Goal: Navigation & Orientation: Find specific page/section

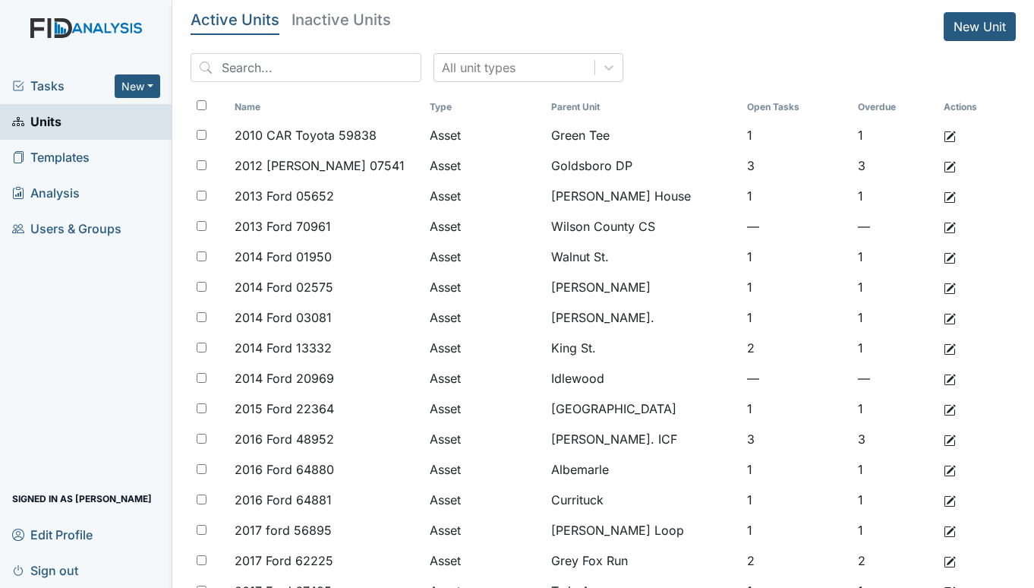
click at [45, 99] on div "Tasks New Form Inspection Document Bundle" at bounding box center [86, 86] width 172 height 36
click at [46, 85] on span "Tasks" at bounding box center [63, 86] width 102 height 18
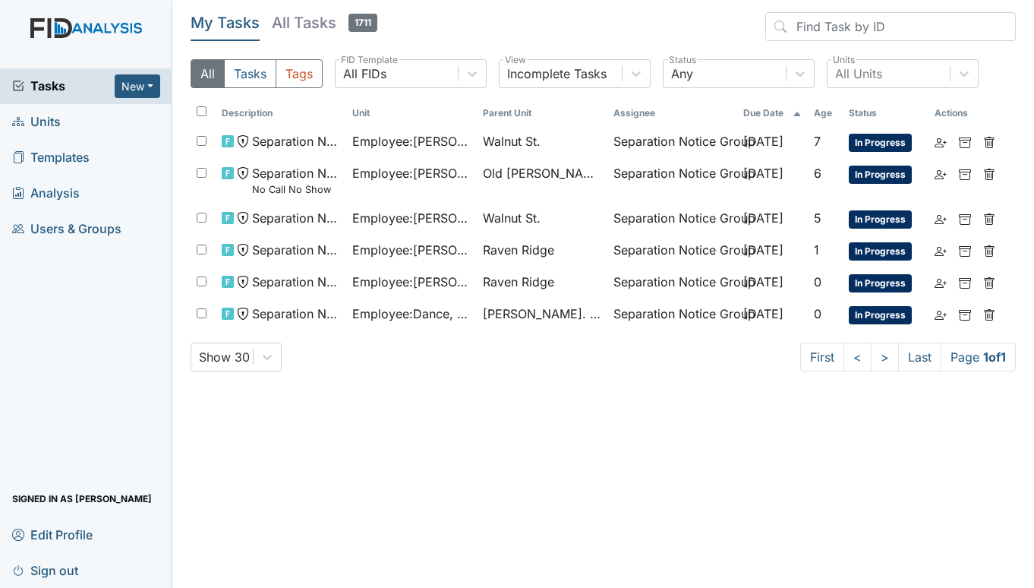
click at [46, 128] on span "Units" at bounding box center [36, 122] width 49 height 24
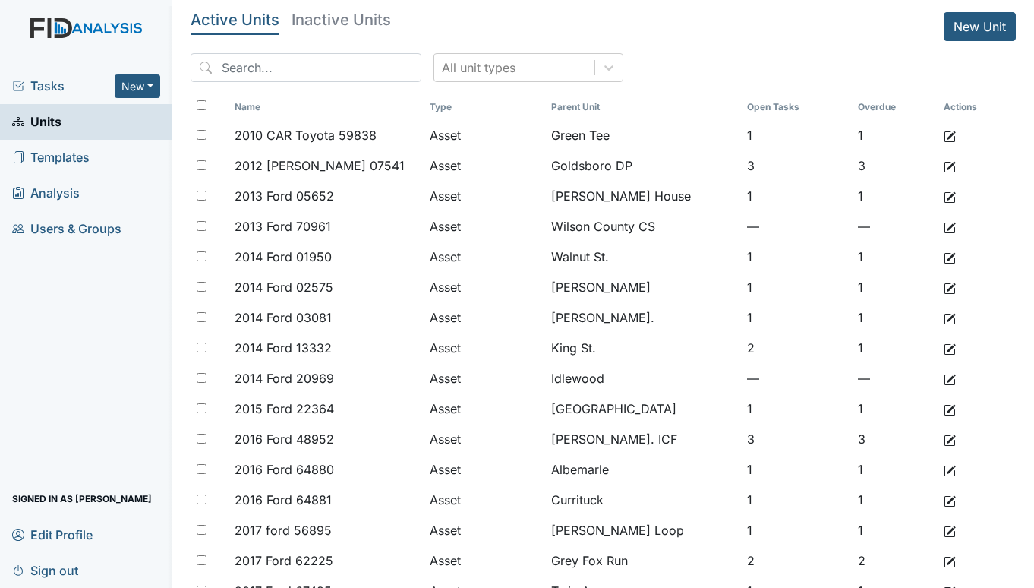
click at [52, 84] on span "Tasks" at bounding box center [63, 86] width 102 height 18
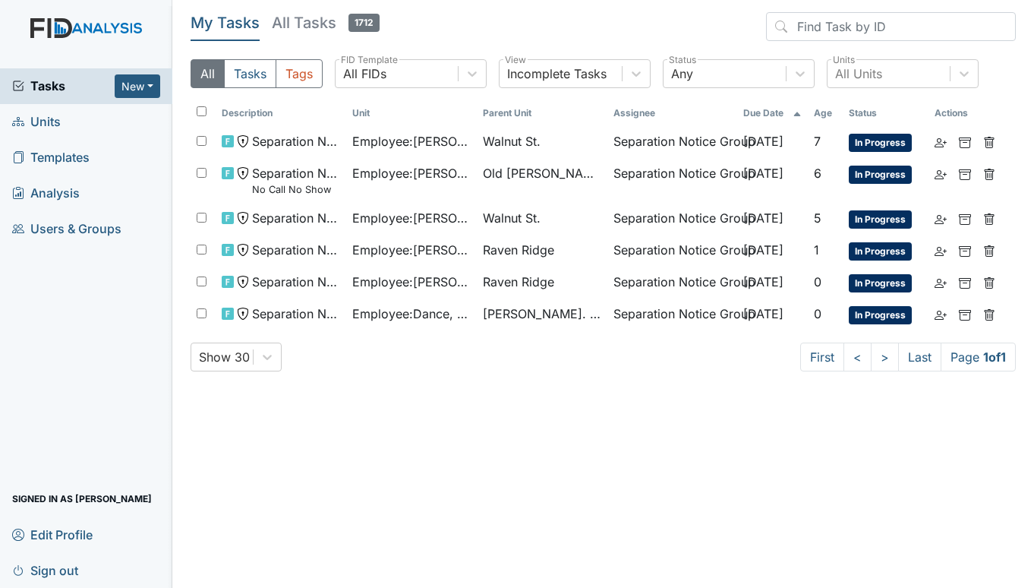
click at [63, 121] on link "Units" at bounding box center [86, 122] width 172 height 36
